Goal: Find specific page/section: Find specific page/section

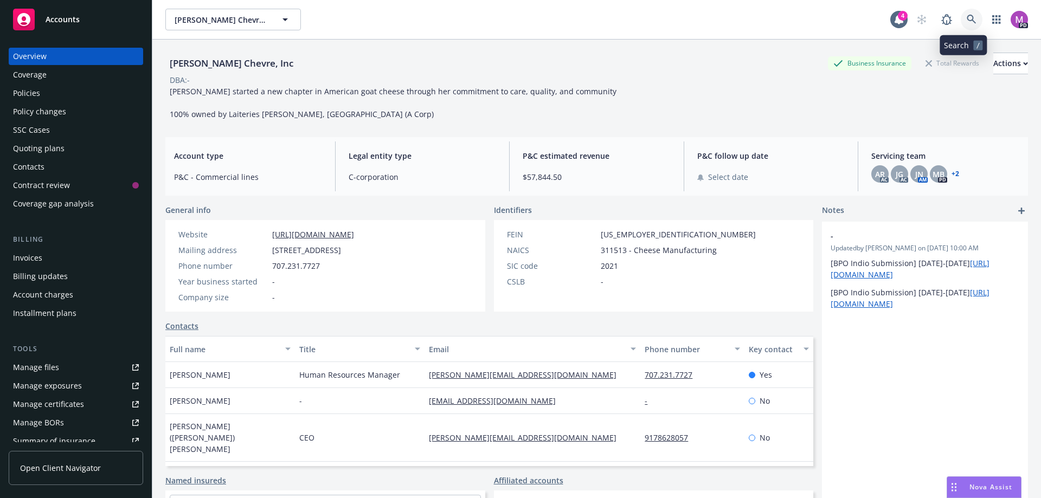
click at [967, 17] on icon at bounding box center [972, 20] width 10 height 10
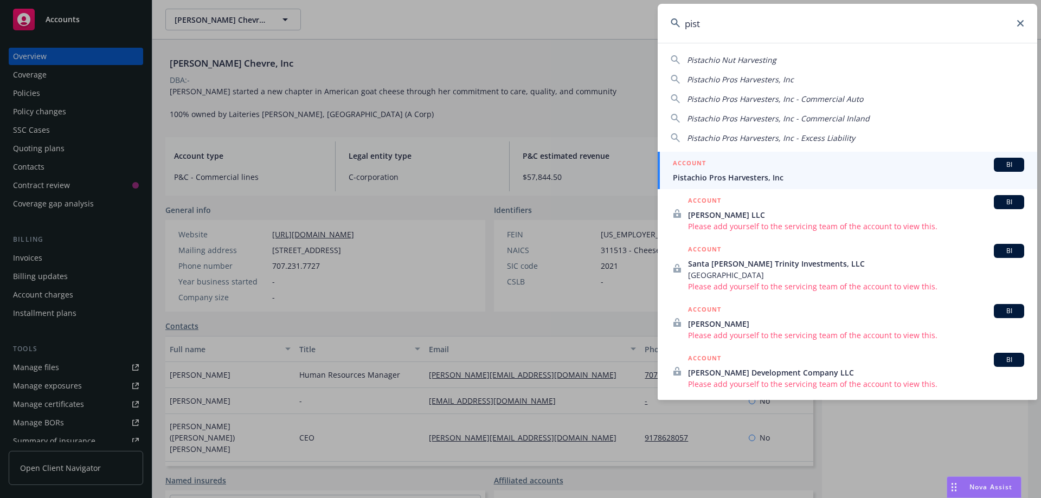
type input "pist"
click at [734, 179] on span "Pistachio Pros Harvesters, Inc" at bounding box center [848, 177] width 351 height 11
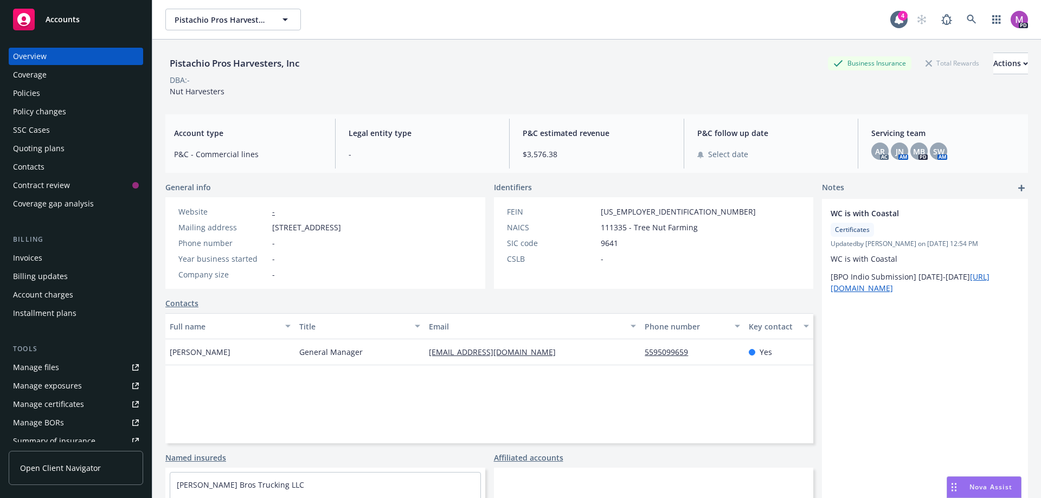
click at [30, 94] on div "Policies" at bounding box center [26, 93] width 27 height 17
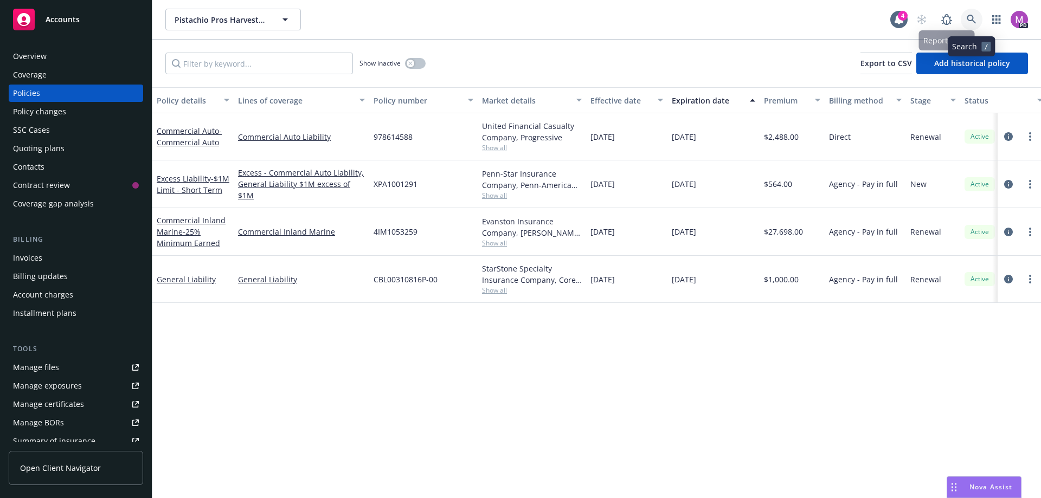
click at [969, 17] on icon at bounding box center [971, 19] width 9 height 9
